Goal: Download file/media

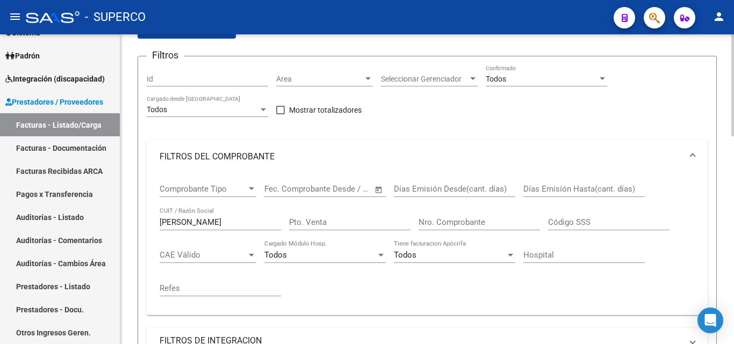
scroll to position [107, 0]
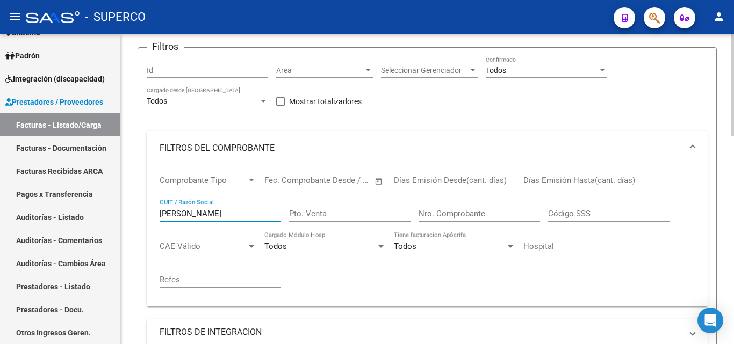
drag, startPoint x: 211, startPoint y: 216, endPoint x: 147, endPoint y: 215, distance: 63.4
click at [147, 215] on div "Comprobante Tipo Comprobante Tipo Fecha inicio – Fecha fin Fec. Comprobante Des…" at bounding box center [427, 235] width 561 height 141
paste input "30679328057"
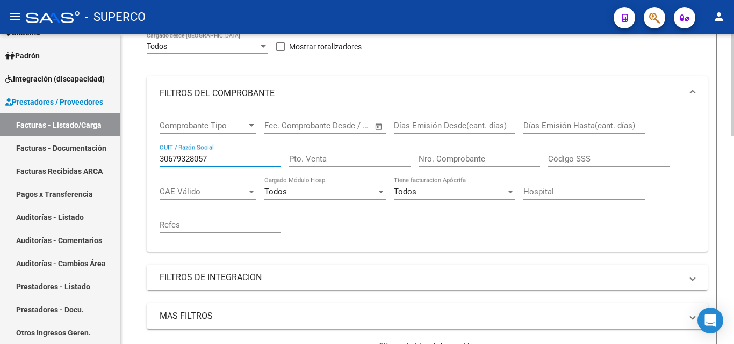
scroll to position [269, 0]
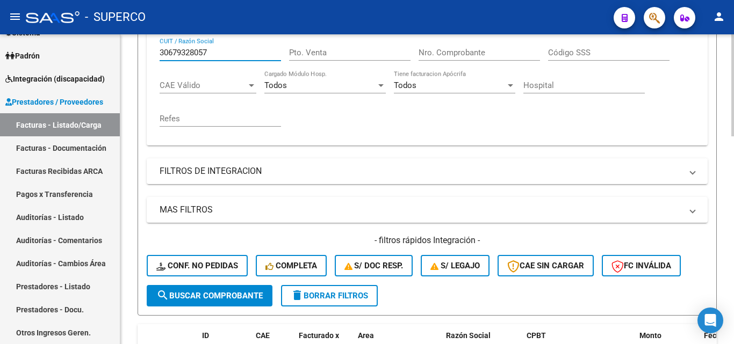
type input "30679328057"
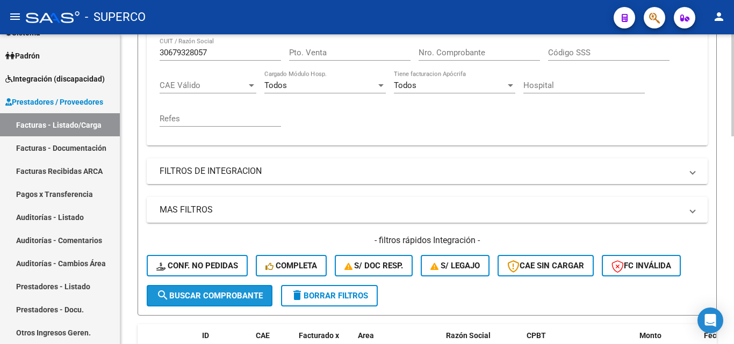
click at [196, 296] on span "search Buscar Comprobante" at bounding box center [209, 296] width 106 height 10
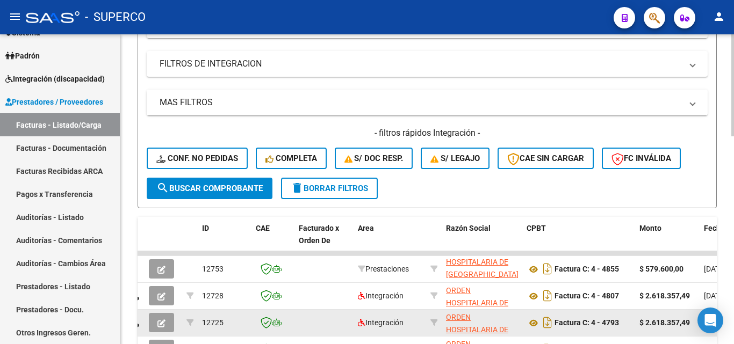
scroll to position [430, 0]
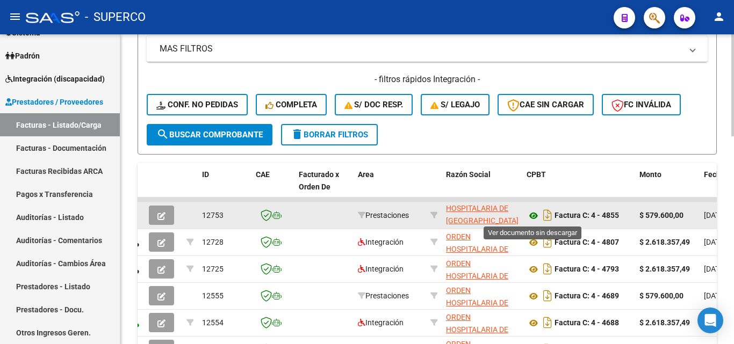
click at [533, 217] on icon at bounding box center [533, 215] width 14 height 13
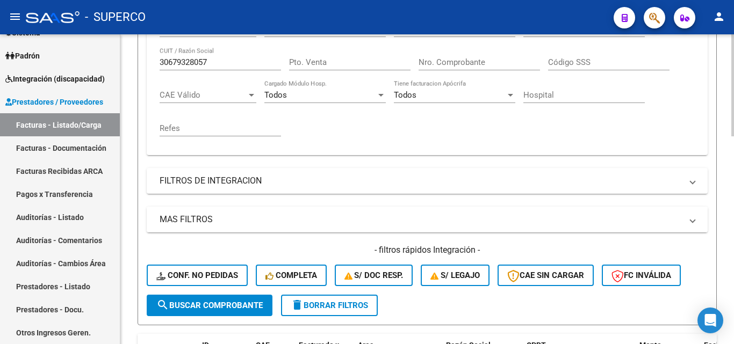
scroll to position [161, 0]
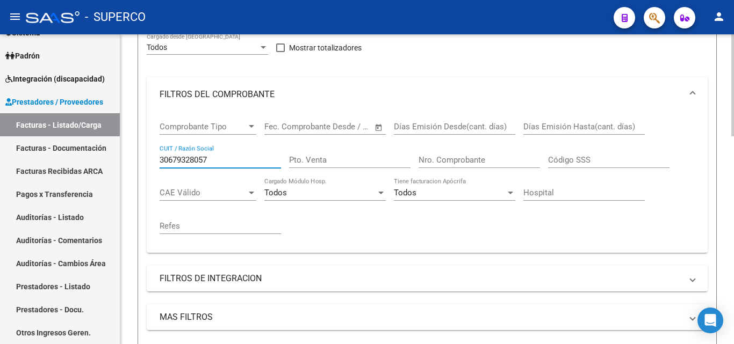
drag, startPoint x: 222, startPoint y: 158, endPoint x: 128, endPoint y: 153, distance: 94.6
click at [128, 153] on div "Video tutorial PRESTADORES -> Listado de CPBTs Emitidos por Prestadores / Prove…" at bounding box center [426, 338] width 613 height 931
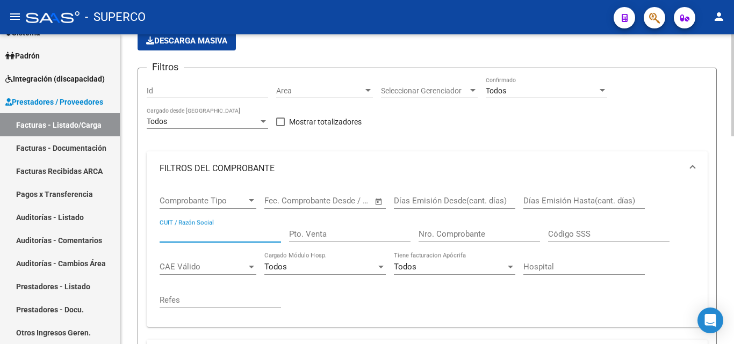
scroll to position [0, 0]
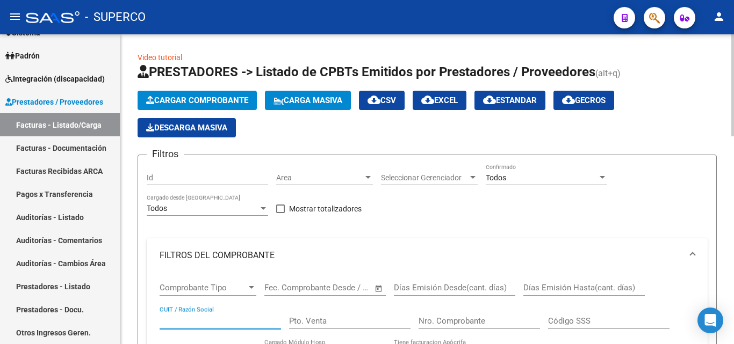
click at [166, 182] on input "Id" at bounding box center [207, 177] width 121 height 9
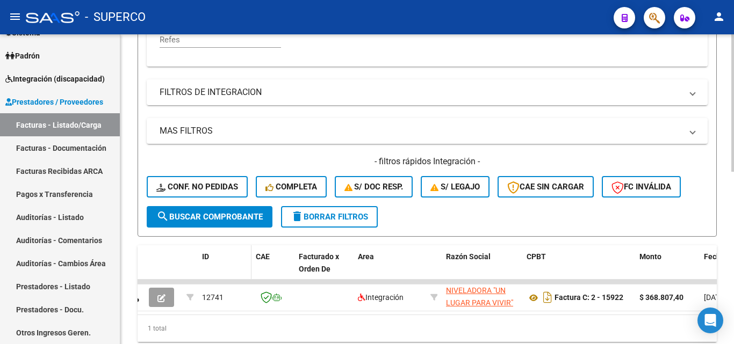
scroll to position [376, 0]
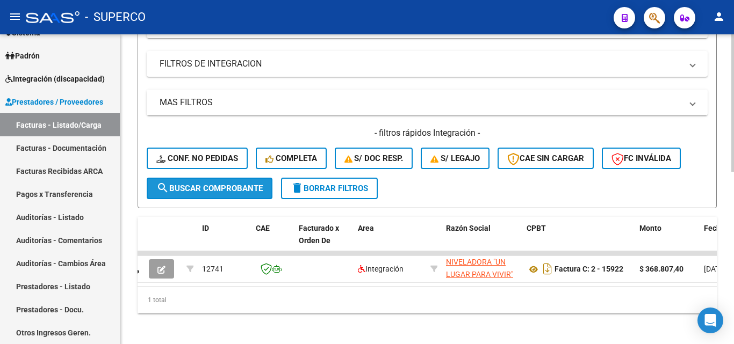
click at [215, 191] on span "search Buscar Comprobante" at bounding box center [209, 189] width 106 height 10
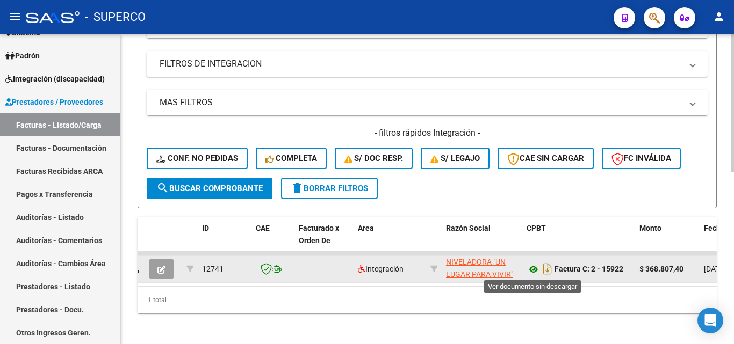
click at [535, 271] on icon at bounding box center [533, 269] width 14 height 13
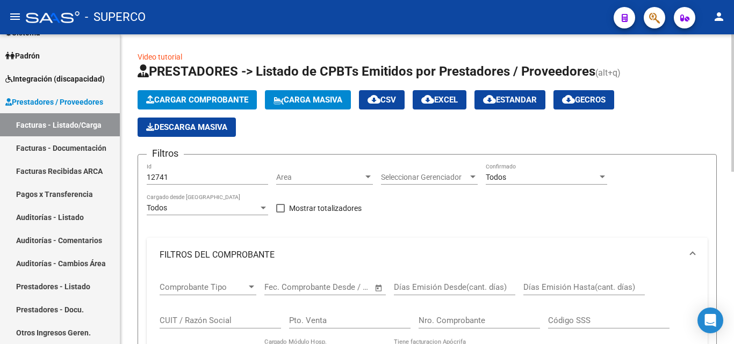
scroll to position [0, 0]
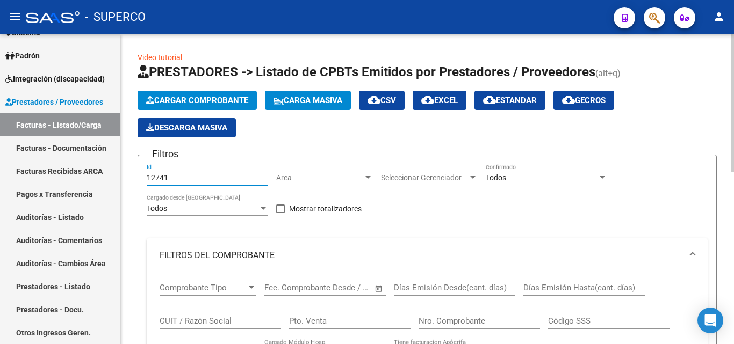
click at [175, 179] on input "12741" at bounding box center [207, 177] width 121 height 9
type input "12742"
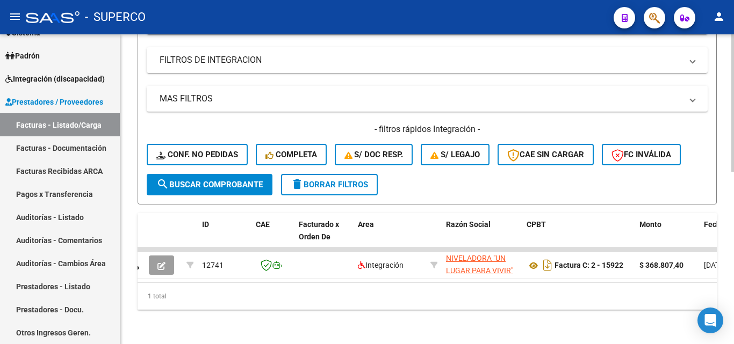
scroll to position [388, 0]
click at [221, 180] on span "search Buscar Comprobante" at bounding box center [209, 185] width 106 height 10
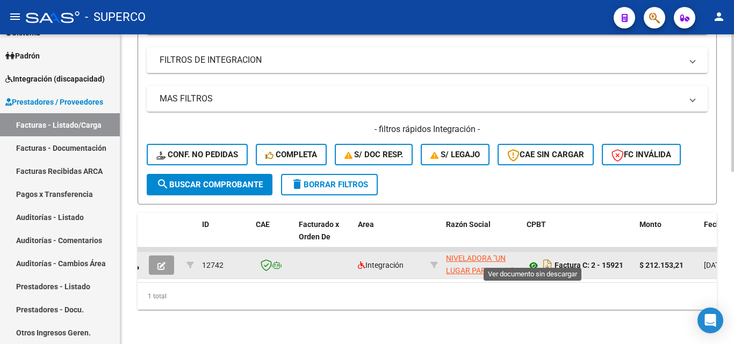
click at [532, 259] on icon at bounding box center [533, 265] width 14 height 13
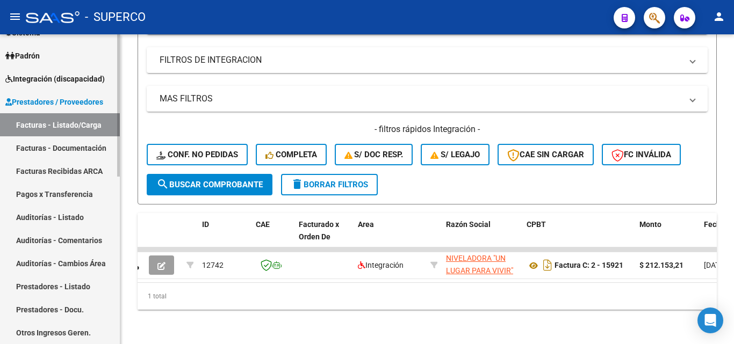
click at [48, 126] on link "Facturas - Listado/Carga" at bounding box center [60, 124] width 120 height 23
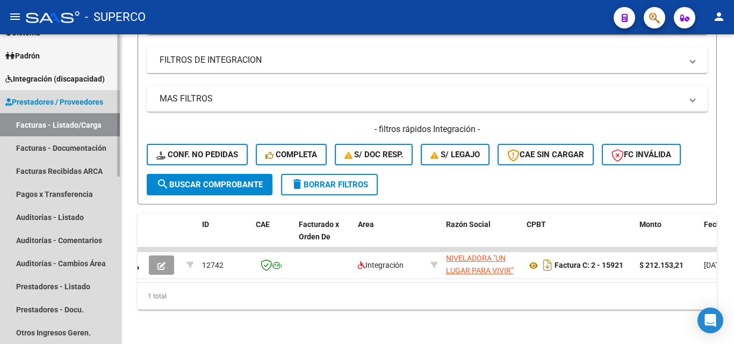
click at [55, 127] on link "Facturas - Listado/Carga" at bounding box center [60, 124] width 120 height 23
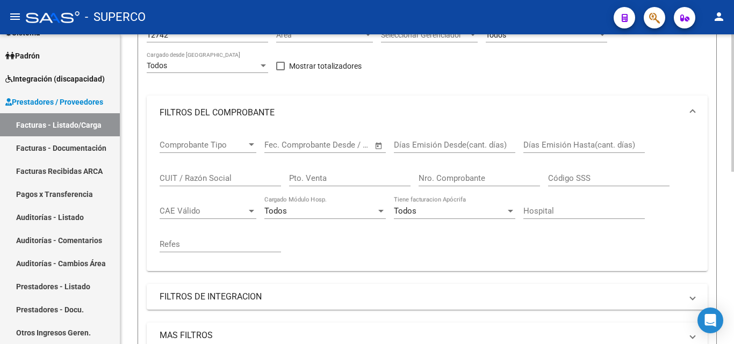
scroll to position [120, 0]
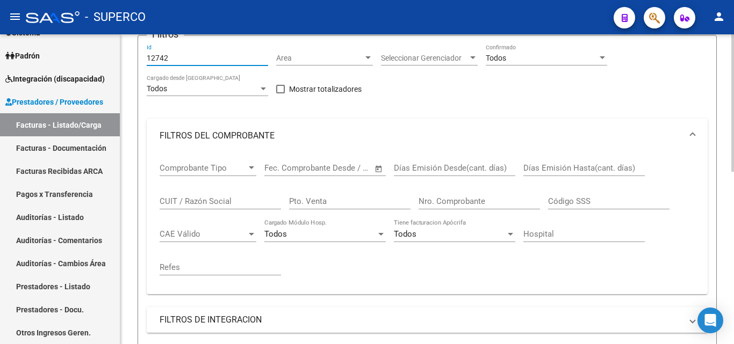
drag, startPoint x: 211, startPoint y: 57, endPoint x: 138, endPoint y: 57, distance: 72.5
click at [138, 57] on form "Filtros 12742 Id Area Area Seleccionar Gerenciador Seleccionar Gerenciador Todo…" at bounding box center [426, 250] width 579 height 430
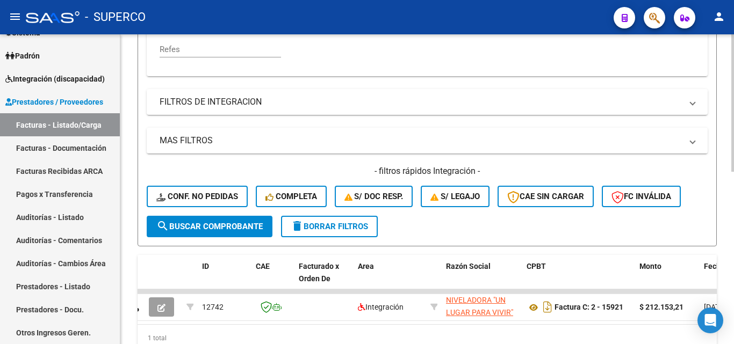
scroll to position [388, 0]
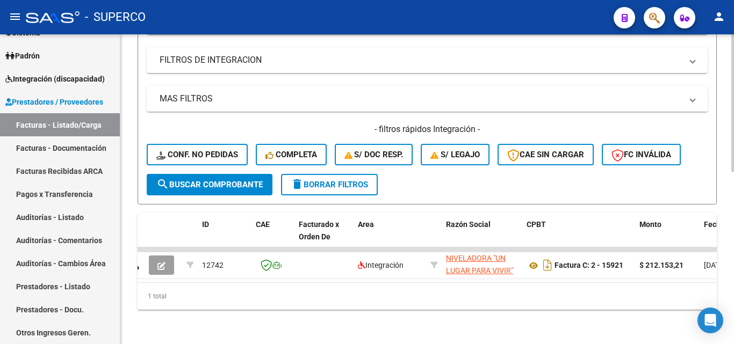
click at [218, 180] on span "search Buscar Comprobante" at bounding box center [209, 185] width 106 height 10
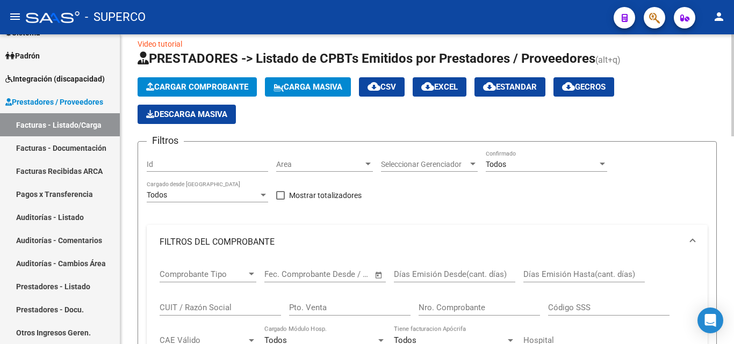
scroll to position [0, 0]
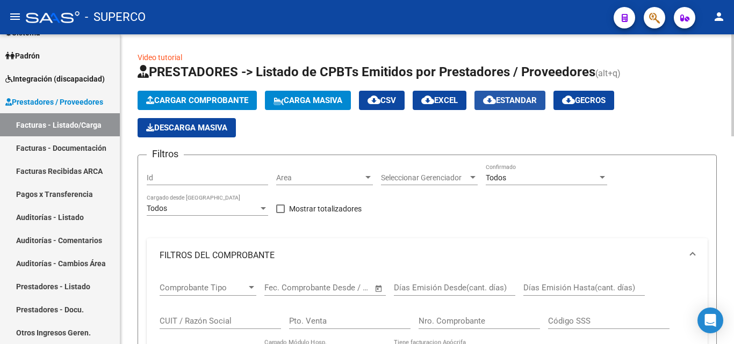
click at [526, 102] on span "cloud_download Estandar" at bounding box center [510, 101] width 54 height 10
